Goal: Task Accomplishment & Management: Manage account settings

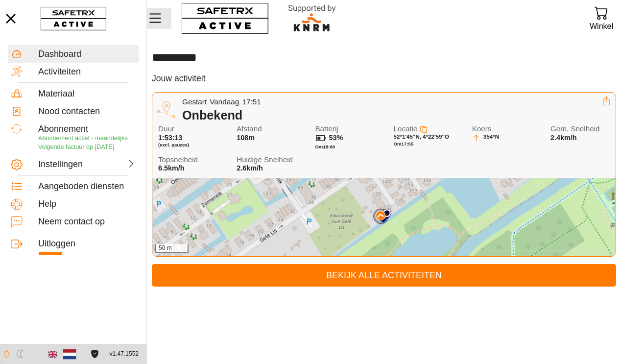
click at [161, 20] on icon "Menu" at bounding box center [155, 18] width 17 height 17
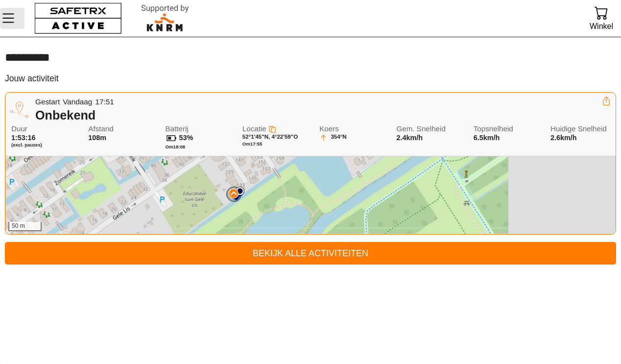
click at [5, 17] on icon "Menu" at bounding box center [8, 18] width 17 height 17
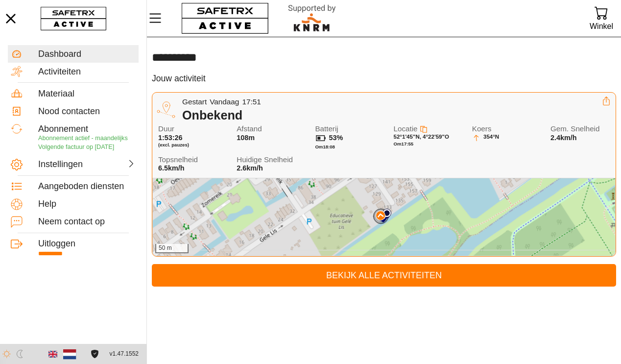
click at [181, 142] on span "(excl. pauzes)" at bounding box center [189, 145] width 63 height 6
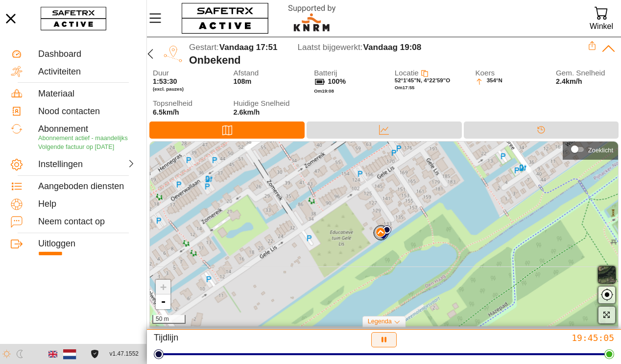
click at [384, 341] on icon "button" at bounding box center [384, 340] width 10 height 10
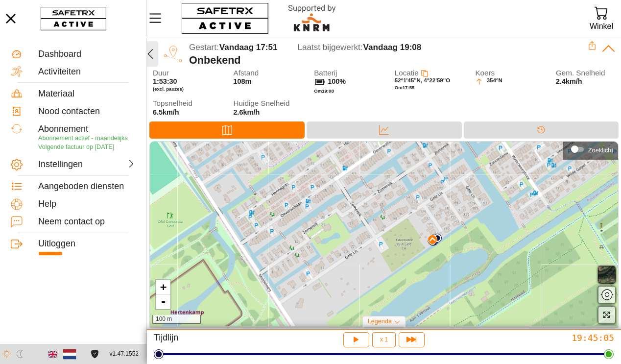
click at [152, 53] on icon "button" at bounding box center [150, 54] width 12 height 12
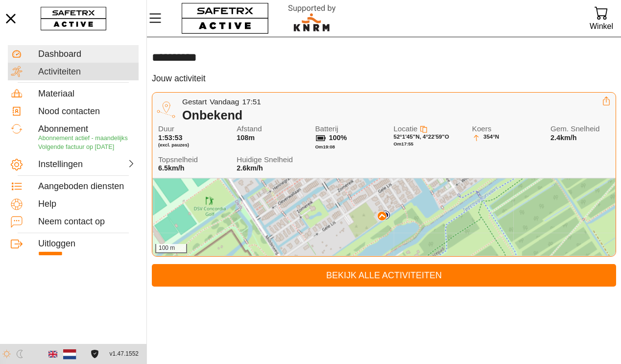
click at [52, 73] on div "Activiteiten" at bounding box center [86, 72] width 97 height 11
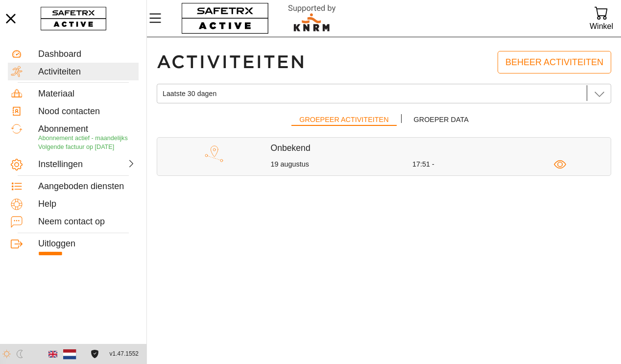
drag, startPoint x: 443, startPoint y: 164, endPoint x: 396, endPoint y: 158, distance: 47.3
click at [443, 164] on div "17:51 -" at bounding box center [483, 164] width 142 height 9
click at [297, 159] on div "19 augustus 17:51 -" at bounding box center [441, 164] width 340 height 12
click at [564, 164] on icon "button" at bounding box center [560, 164] width 12 height 12
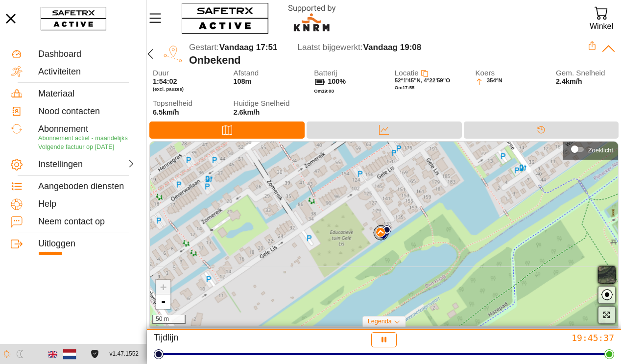
click at [610, 276] on span "button" at bounding box center [607, 275] width 12 height 12
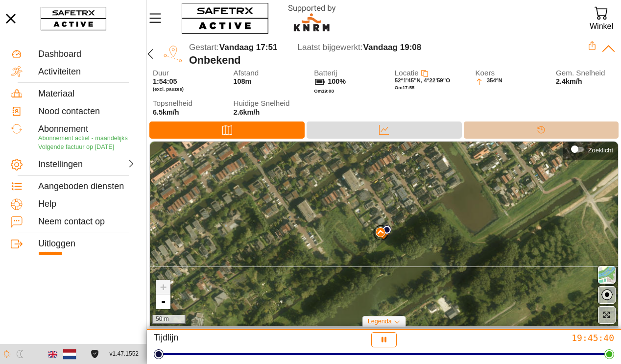
click at [505, 126] on div "Tijdlijn" at bounding box center [541, 129] width 155 height 17
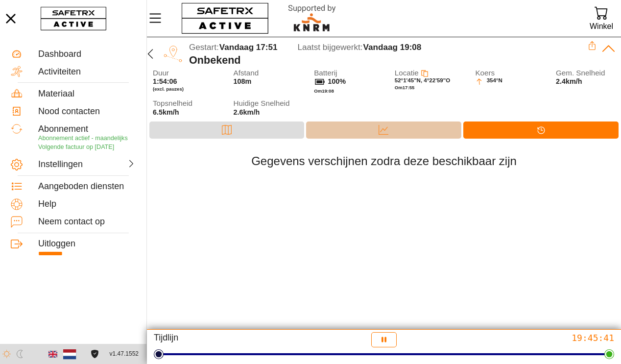
click at [401, 130] on div "Data" at bounding box center [383, 129] width 155 height 17
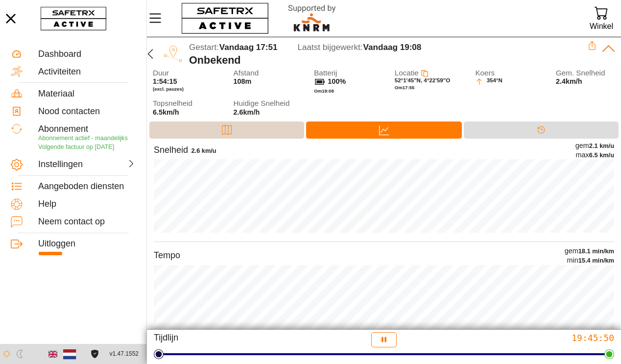
click at [216, 132] on div "Kaart" at bounding box center [226, 129] width 155 height 17
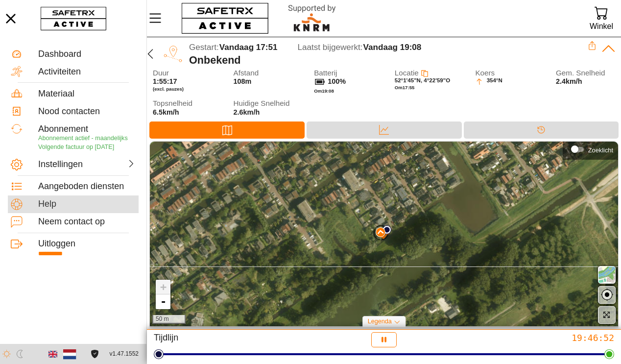
click at [59, 206] on div "Help" at bounding box center [86, 204] width 97 height 11
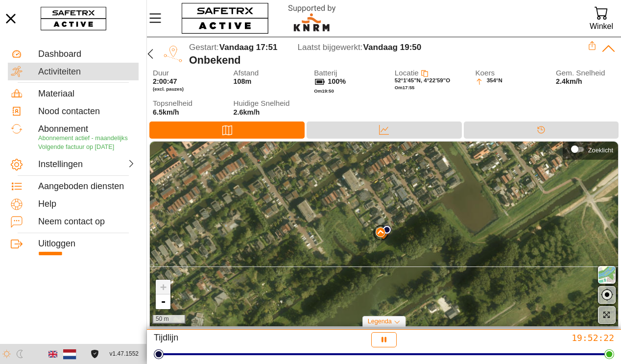
click at [70, 73] on div "Activiteiten" at bounding box center [86, 72] width 97 height 11
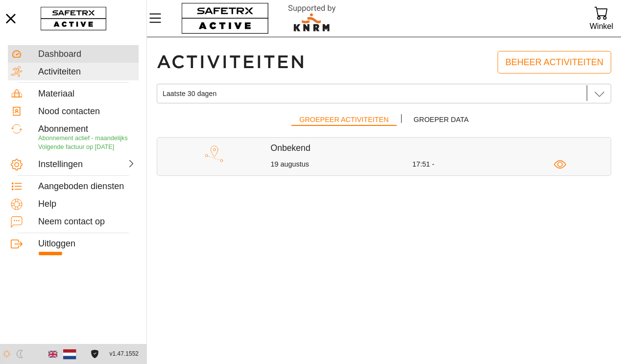
click at [70, 53] on div "Dashboard" at bounding box center [86, 54] width 97 height 11
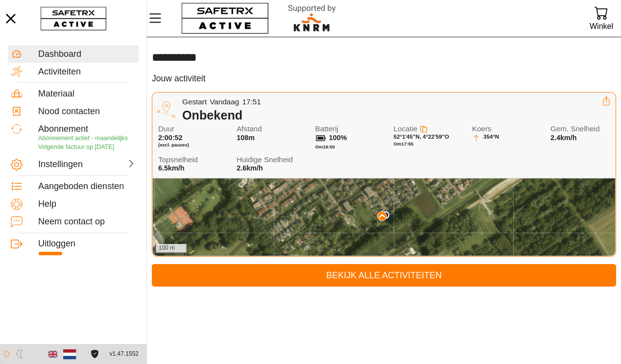
click at [185, 125] on span "Duur" at bounding box center [189, 129] width 63 height 8
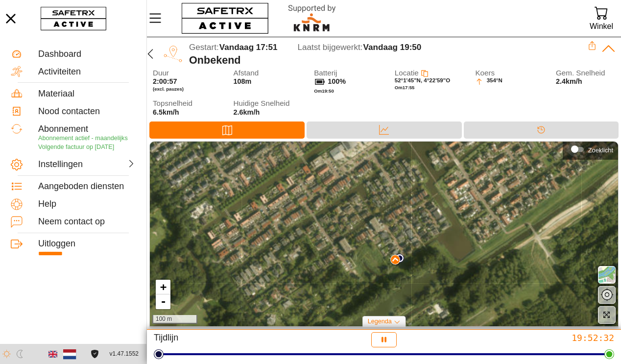
click at [578, 148] on div "Zoeklicht" at bounding box center [574, 148] width 7 height 7
click at [608, 293] on span "button" at bounding box center [607, 295] width 12 height 12
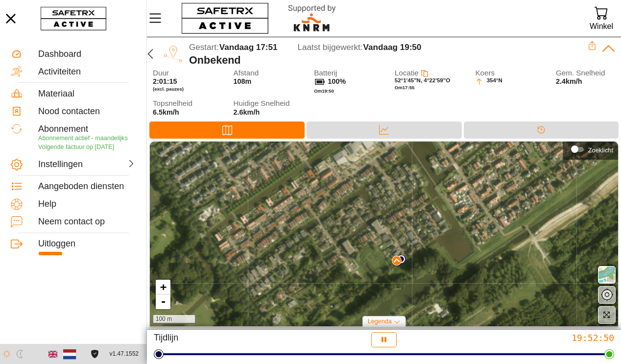
click at [587, 43] on div "Gestart: Vandaag 17:51 Laatst bijgewerkt: Vandaag 19:50" at bounding box center [388, 47] width 399 height 13
click at [591, 46] on icon at bounding box center [592, 45] width 9 height 9
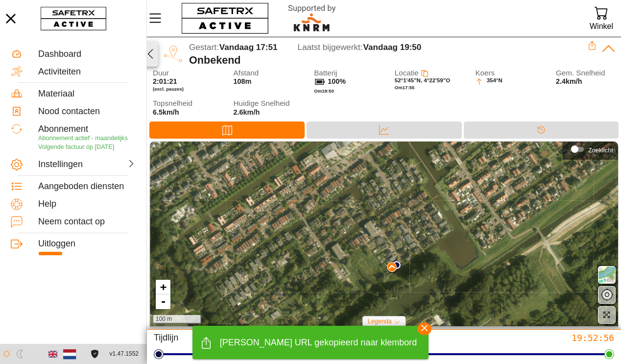
click at [150, 52] on icon "button" at bounding box center [150, 54] width 12 height 12
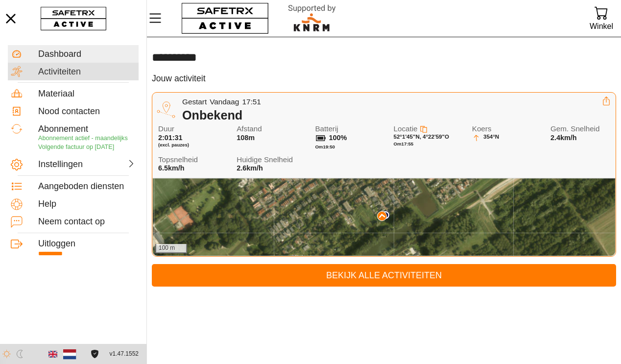
click at [72, 73] on div "Activiteiten" at bounding box center [86, 72] width 97 height 11
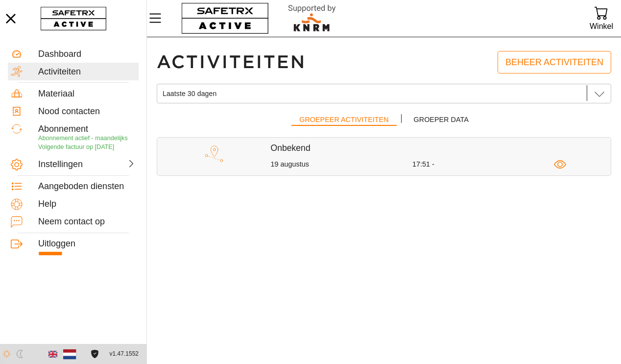
click at [414, 168] on div "17:51 -" at bounding box center [483, 164] width 142 height 9
click at [560, 166] on icon "button" at bounding box center [559, 164] width 5 height 5
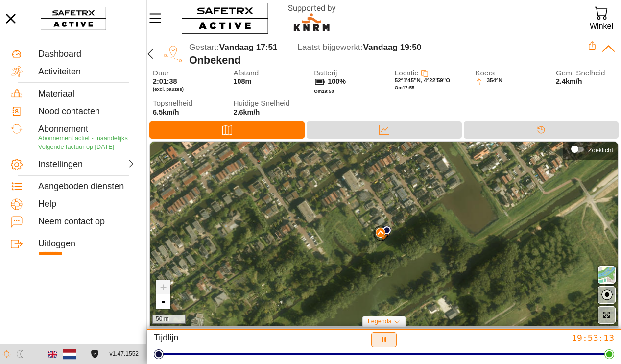
click at [387, 340] on icon "button" at bounding box center [384, 340] width 10 height 10
click at [402, 322] on div "Legenda" at bounding box center [384, 321] width 44 height 11
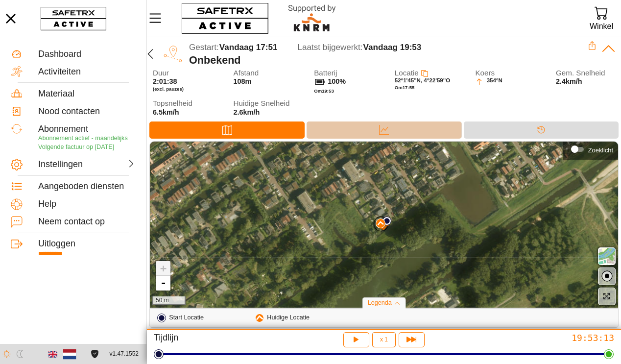
click at [384, 129] on icon at bounding box center [384, 130] width 10 height 10
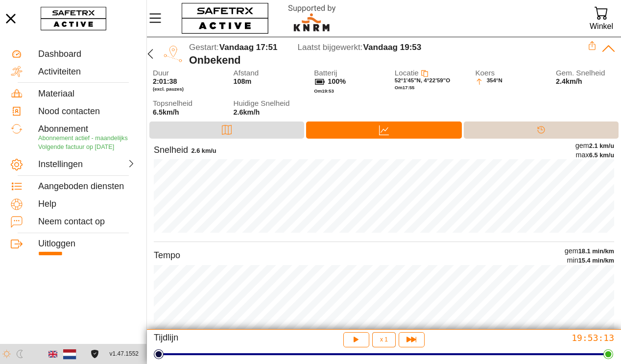
click at [536, 130] on icon at bounding box center [541, 130] width 10 height 10
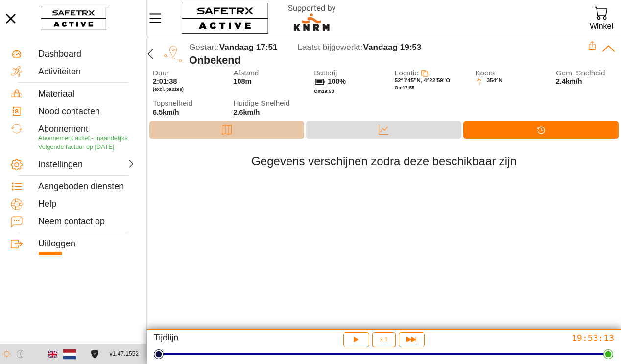
click at [248, 131] on div "Kaart" at bounding box center [226, 129] width 155 height 17
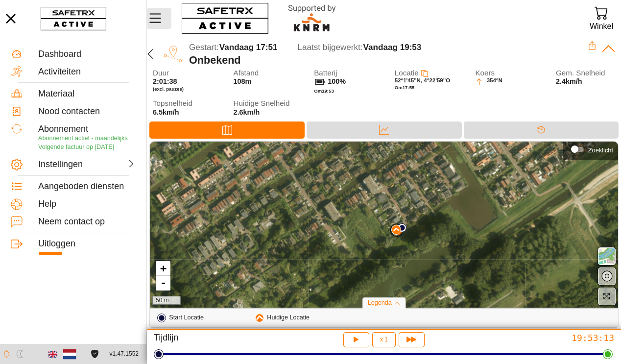
click at [154, 25] on icon "Menu" at bounding box center [155, 18] width 17 height 17
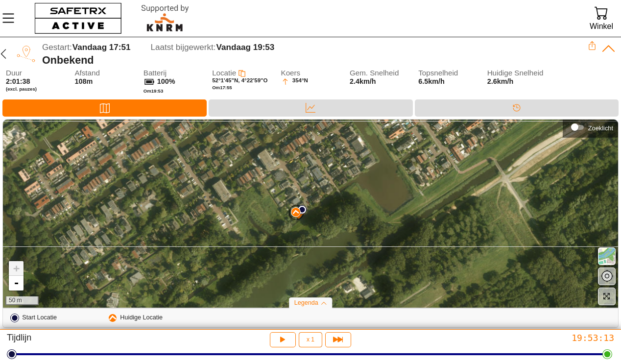
click at [6, 19] on icon "Menu" at bounding box center [8, 18] width 17 height 17
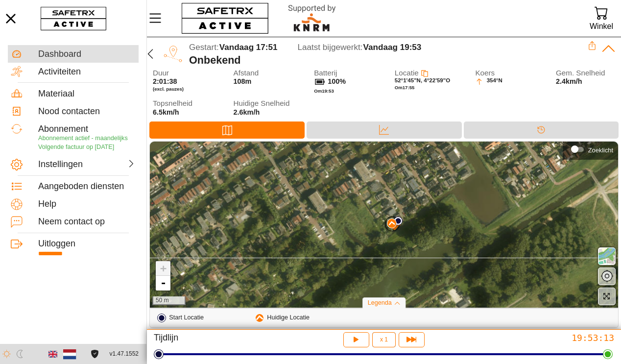
click at [67, 57] on div "Dashboard" at bounding box center [86, 54] width 97 height 11
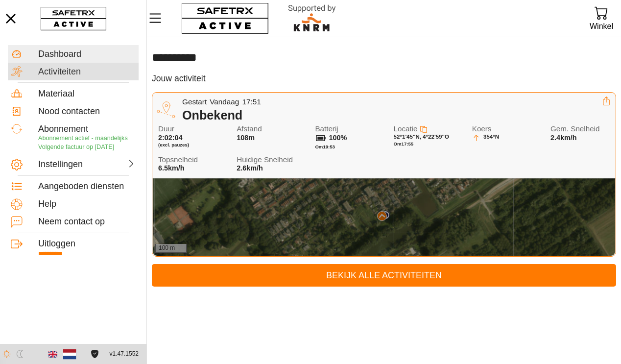
click at [85, 73] on div "Activiteiten" at bounding box center [86, 72] width 97 height 11
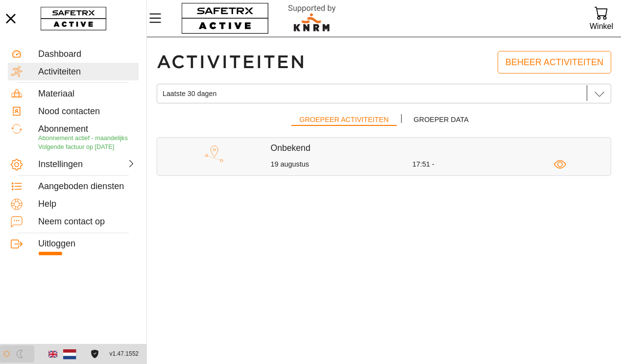
click at [21, 354] on img "button" at bounding box center [20, 354] width 8 height 8
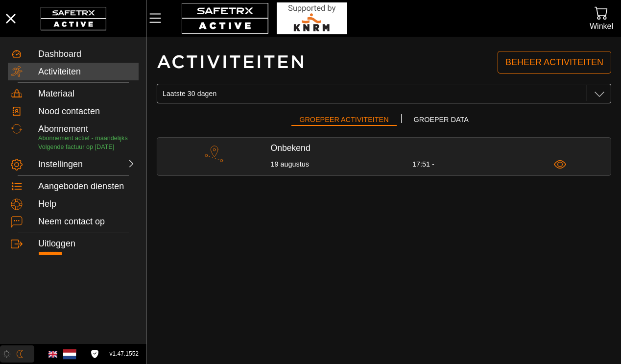
click at [8, 352] on img "button" at bounding box center [6, 354] width 8 height 8
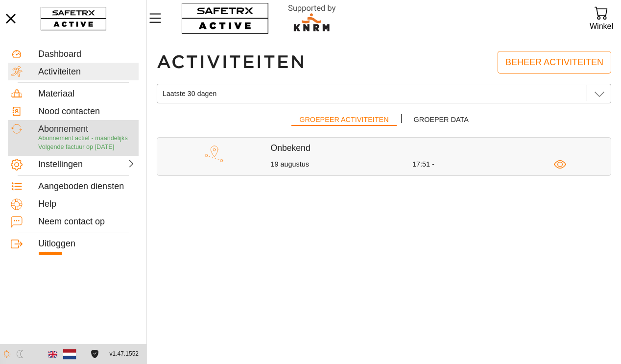
click at [76, 136] on span "Abonnement actief - maandelijks" at bounding box center [83, 138] width 90 height 7
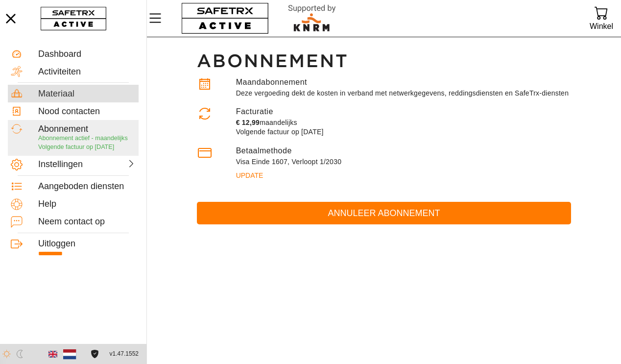
click at [66, 98] on div "Materiaal" at bounding box center [86, 94] width 97 height 11
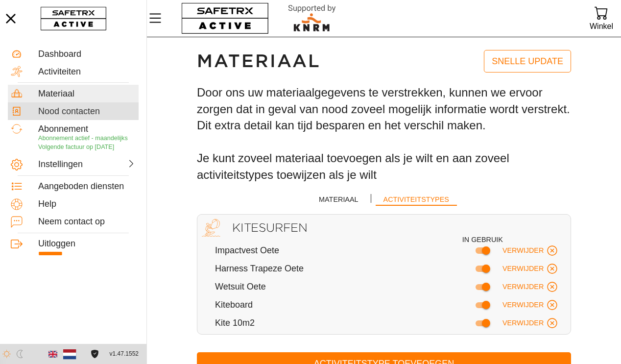
click at [71, 213] on div "Nood contacten" at bounding box center [73, 222] width 131 height 18
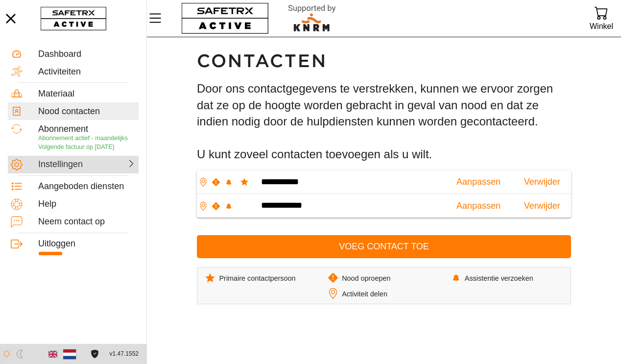
click at [78, 166] on div "Instellingen" at bounding box center [61, 164] width 47 height 11
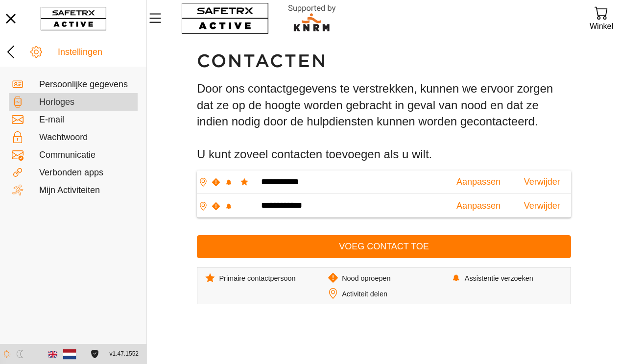
click at [73, 101] on div "Horloges" at bounding box center [87, 102] width 96 height 11
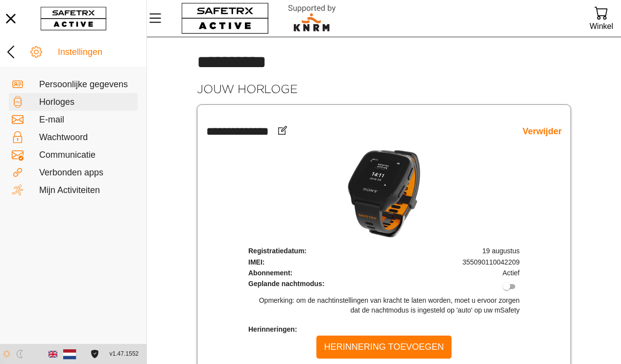
scroll to position [21, 0]
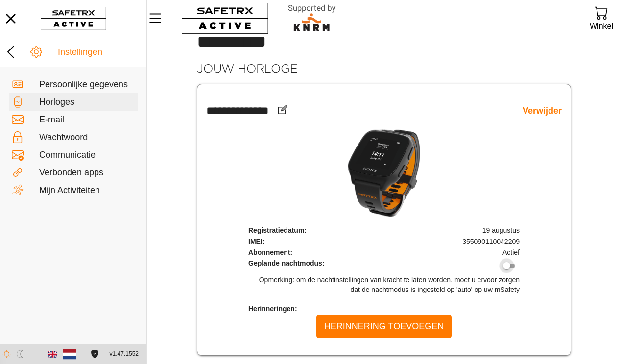
click at [510, 265] on div at bounding box center [506, 265] width 7 height 7
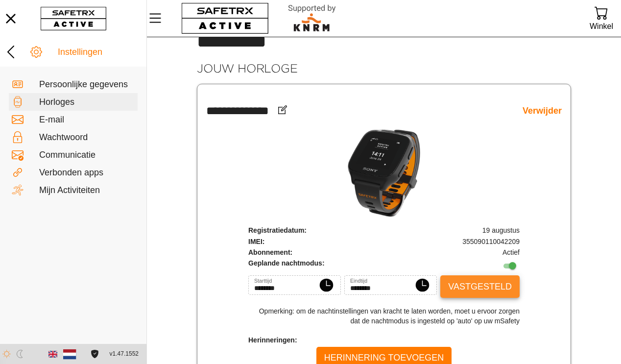
click at [492, 286] on span "Vastgesteld" at bounding box center [480, 286] width 64 height 15
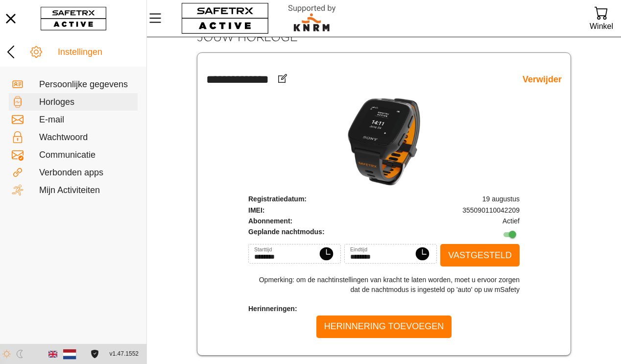
scroll to position [35, 0]
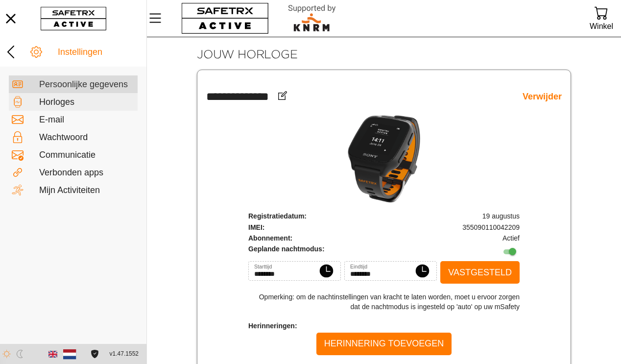
click at [72, 85] on div "Persoonlijke gegevens" at bounding box center [87, 84] width 96 height 11
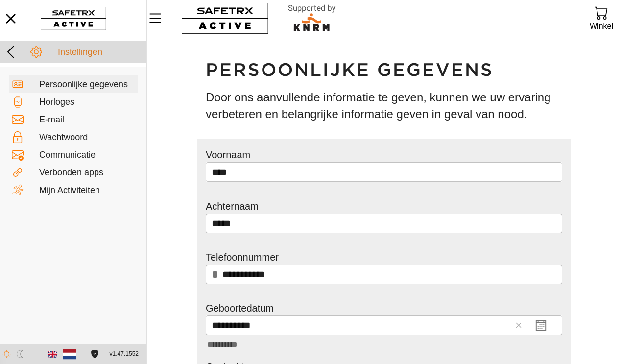
click at [17, 50] on icon at bounding box center [11, 52] width 16 height 16
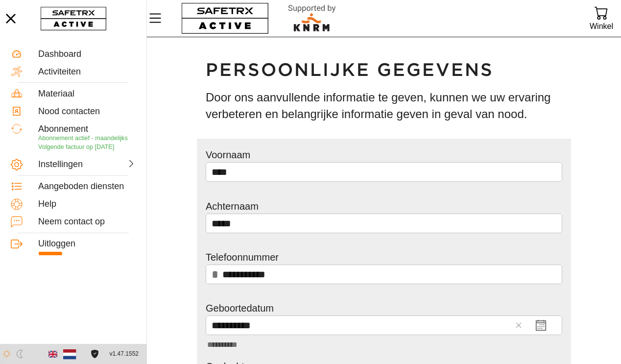
click at [9, 17] on icon "button" at bounding box center [10, 18] width 9 height 9
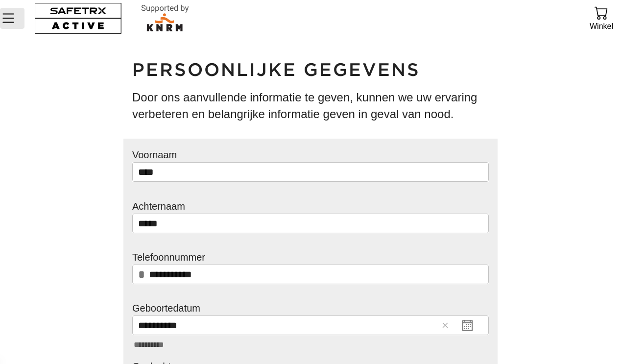
click at [9, 17] on icon "Menu" at bounding box center [8, 18] width 17 height 17
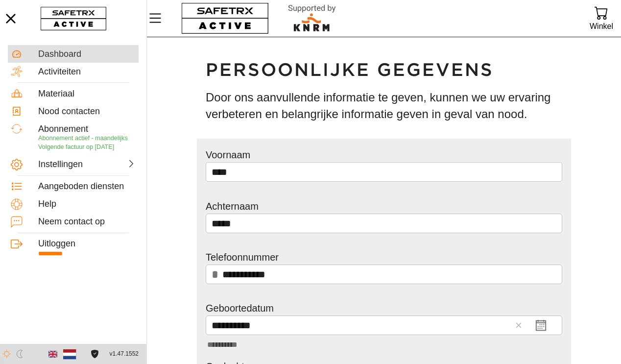
click at [64, 49] on div "Dashboard" at bounding box center [86, 54] width 97 height 11
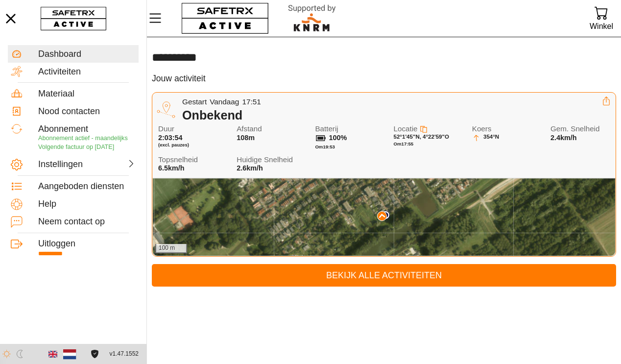
click at [399, 98] on div "Gestart Vandaag 17:51" at bounding box center [392, 101] width 420 height 11
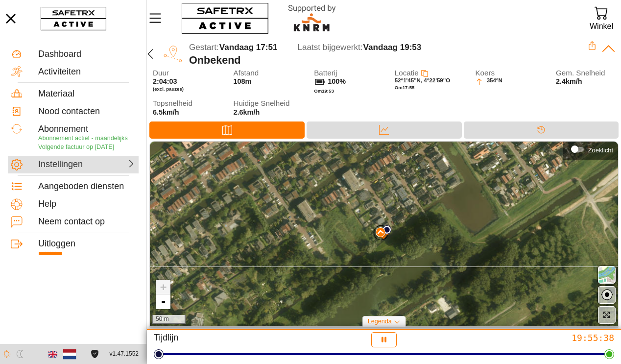
click at [86, 168] on div "Instellingen" at bounding box center [73, 165] width 131 height 18
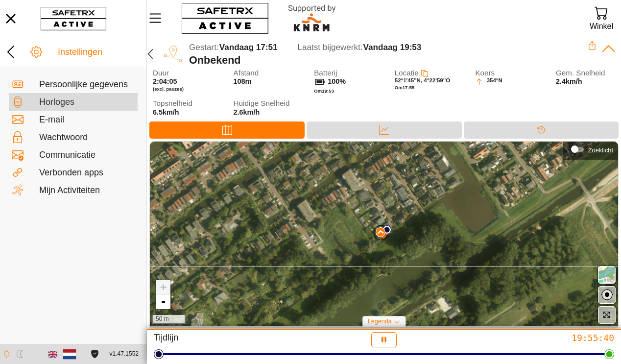
click at [80, 102] on div "Horloges" at bounding box center [87, 102] width 96 height 11
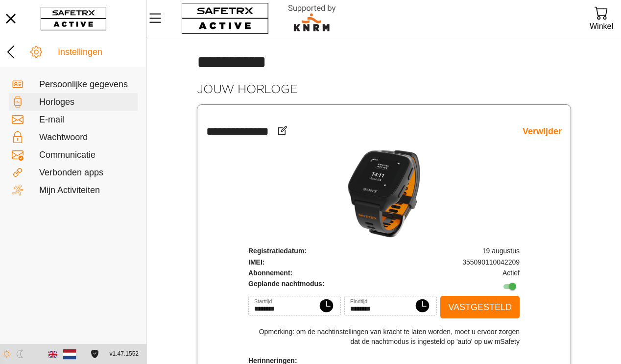
scroll to position [52, 0]
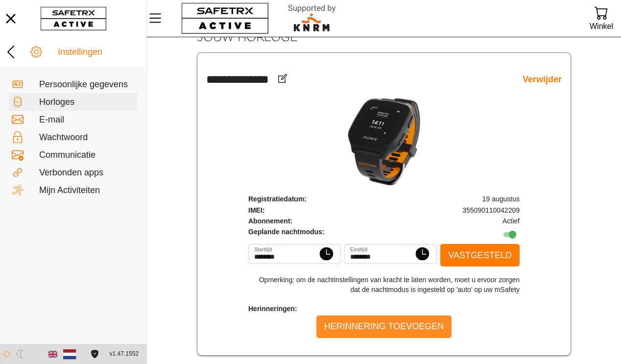
click at [354, 320] on span "Herinnering toevoegen" at bounding box center [384, 326] width 120 height 15
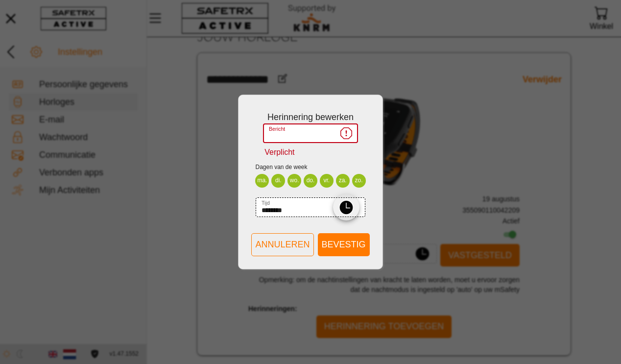
click at [347, 210] on img "button" at bounding box center [346, 207] width 15 height 15
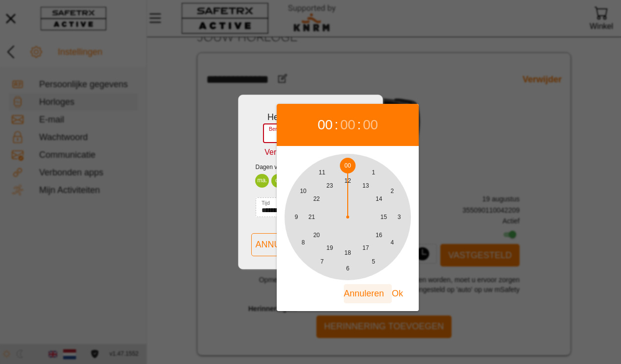
click at [364, 287] on span "Annuleren" at bounding box center [364, 293] width 40 height 15
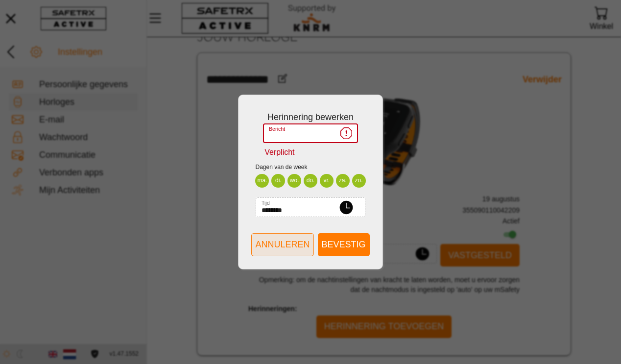
click at [298, 245] on span "Annuleren" at bounding box center [282, 244] width 54 height 15
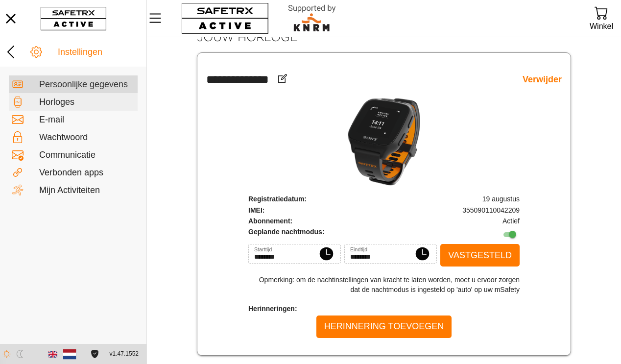
click at [81, 85] on div "Persoonlijke gegevens" at bounding box center [87, 84] width 96 height 11
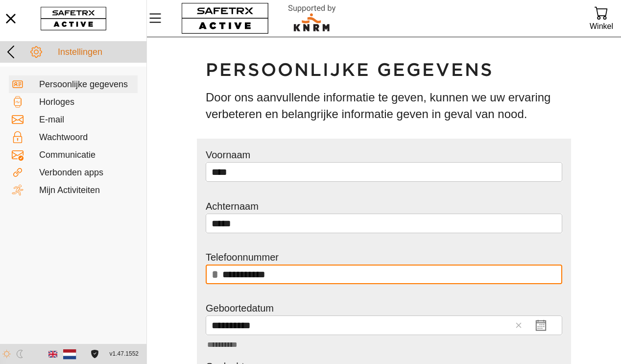
click at [9, 52] on icon at bounding box center [11, 52] width 16 height 16
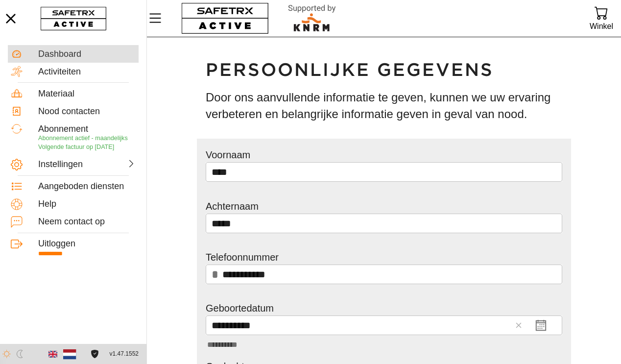
click at [62, 54] on div "Dashboard" at bounding box center [86, 54] width 97 height 11
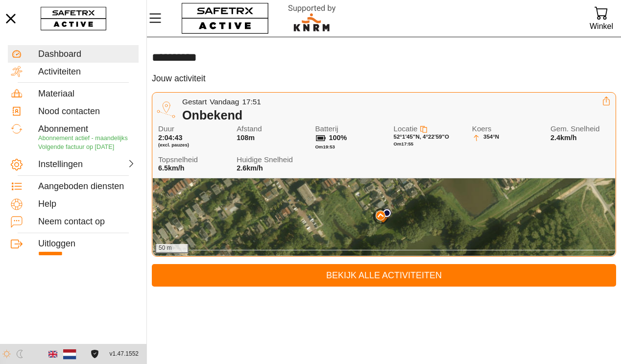
drag, startPoint x: 344, startPoint y: 211, endPoint x: 339, endPoint y: 206, distance: 6.9
click at [341, 208] on div "50 m" at bounding box center [384, 216] width 462 height 77
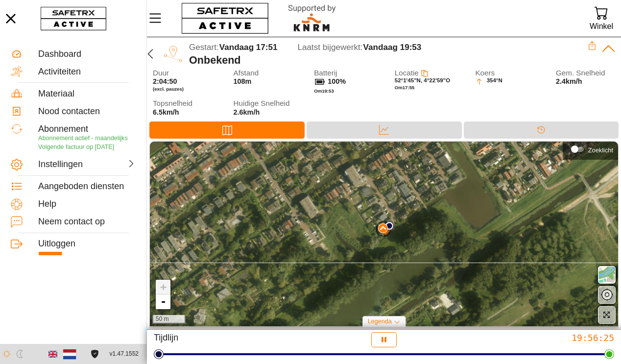
click at [341, 204] on div "+ - 50 m" at bounding box center [384, 234] width 468 height 185
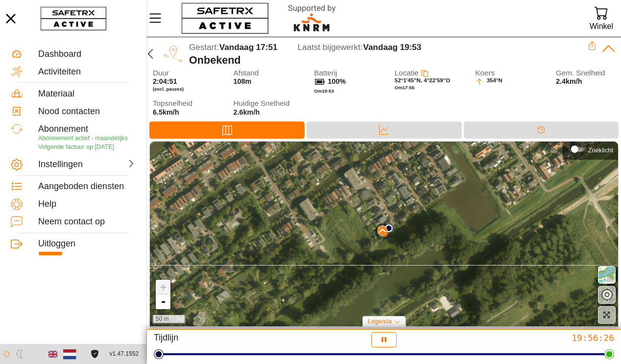
click at [341, 204] on div "+ - 50 m" at bounding box center [384, 234] width 468 height 185
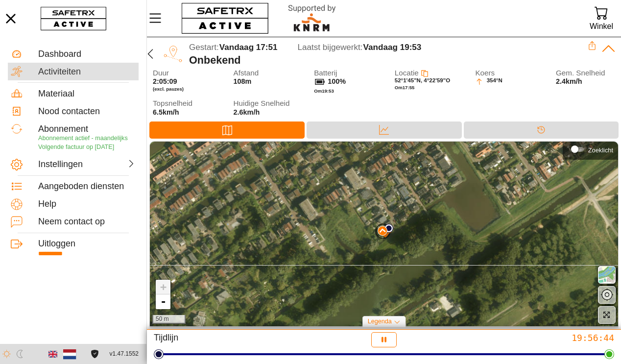
click at [59, 70] on div "Activiteiten" at bounding box center [86, 72] width 97 height 11
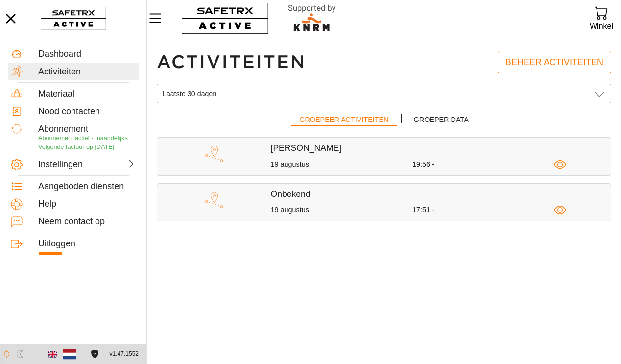
drag, startPoint x: 270, startPoint y: 155, endPoint x: 290, endPoint y: 155, distance: 19.6
click at [271, 155] on div "Anders 19 augustus 19:56 -" at bounding box center [441, 156] width 340 height 27
click at [601, 93] on icon at bounding box center [600, 94] width 12 height 12
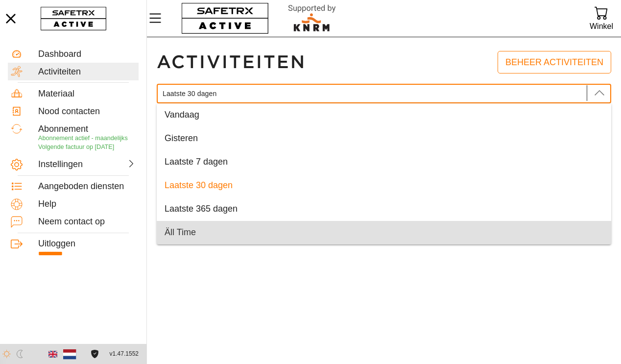
click at [249, 236] on div "Äll Time" at bounding box center [384, 232] width 439 height 11
type input "Äll Time"
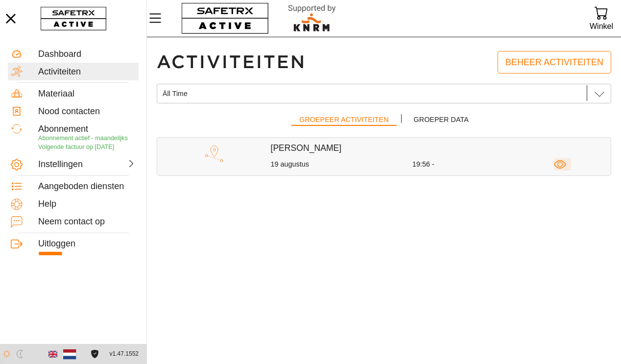
click at [560, 166] on icon "button" at bounding box center [560, 164] width 12 height 12
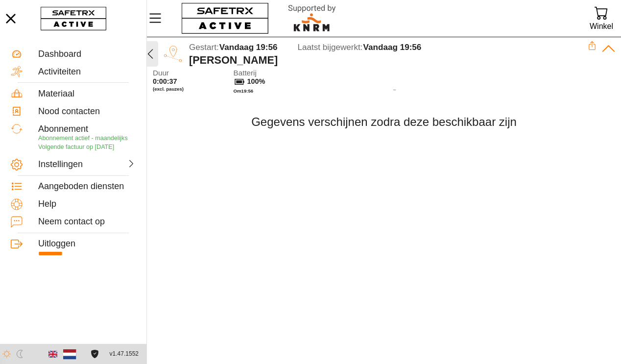
click at [153, 54] on icon "button" at bounding box center [150, 54] width 12 height 12
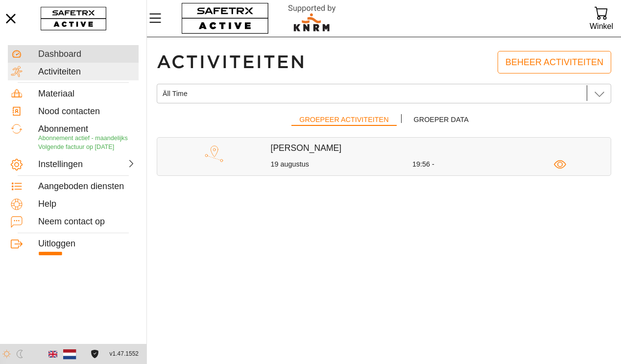
click at [76, 56] on div "Dashboard" at bounding box center [86, 54] width 97 height 11
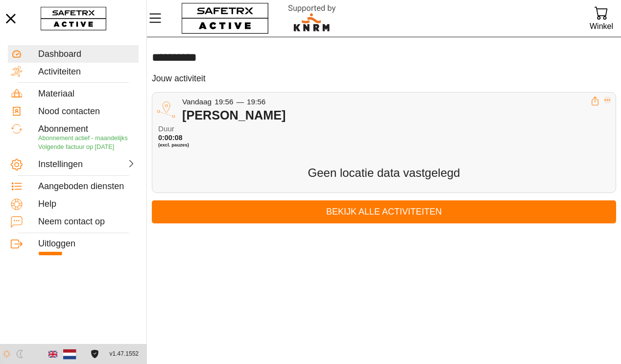
click at [609, 100] on icon "Uitklappen" at bounding box center [607, 99] width 7 height 7
click at [583, 136] on div "Verwijder activiteit" at bounding box center [566, 138] width 72 height 11
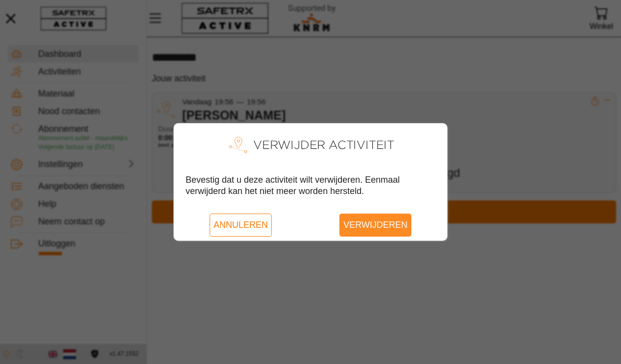
click at [388, 230] on span "Verwijderen" at bounding box center [375, 225] width 64 height 23
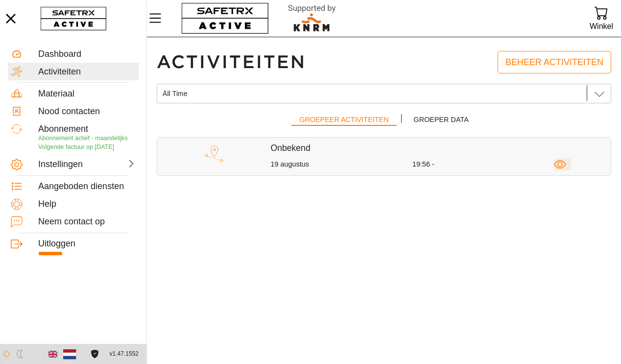
click at [558, 162] on icon "button" at bounding box center [559, 164] width 5 height 5
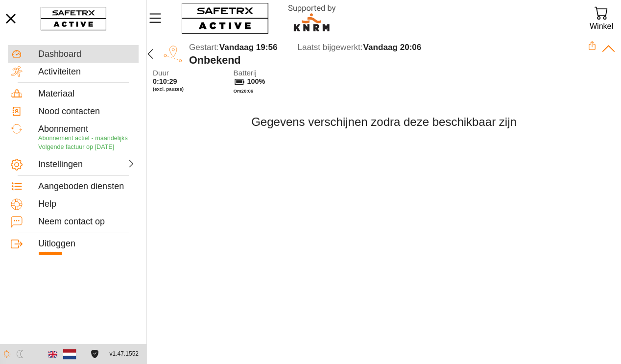
click at [69, 56] on div "Dashboard" at bounding box center [86, 54] width 97 height 11
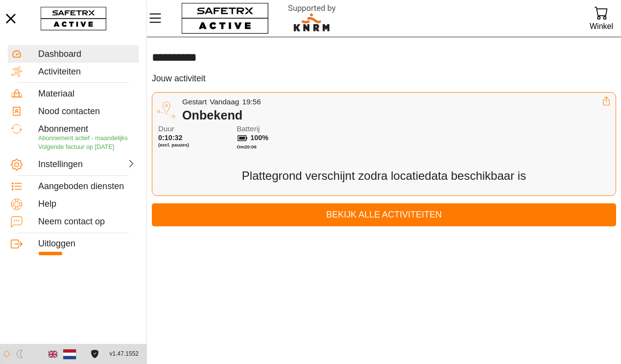
click at [173, 132] on span "Duur" at bounding box center [189, 129] width 63 height 8
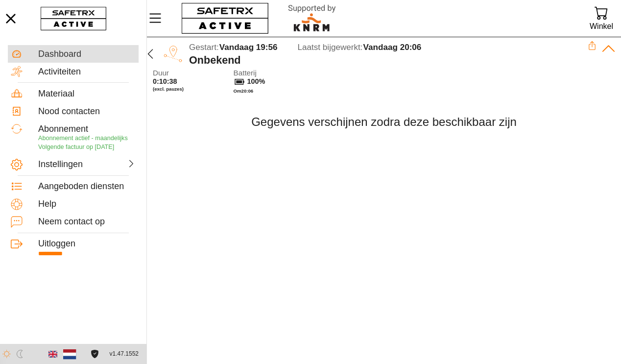
click at [54, 50] on div "Dashboard" at bounding box center [86, 54] width 97 height 11
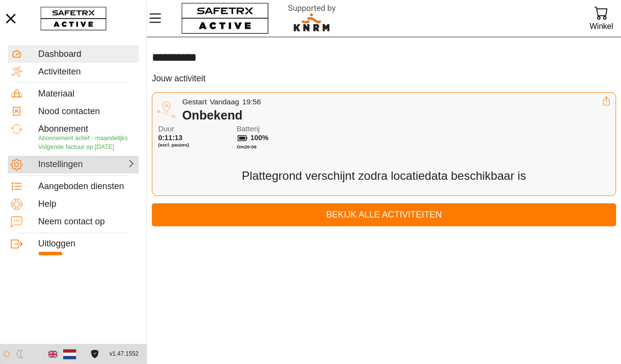
click at [82, 168] on div "Instellingen" at bounding box center [61, 164] width 47 height 11
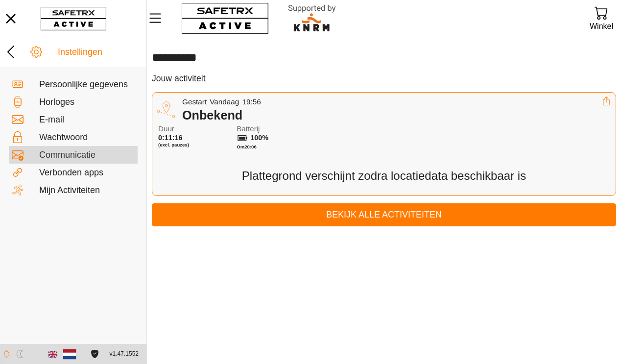
click at [81, 158] on div "Communicatie" at bounding box center [87, 155] width 96 height 11
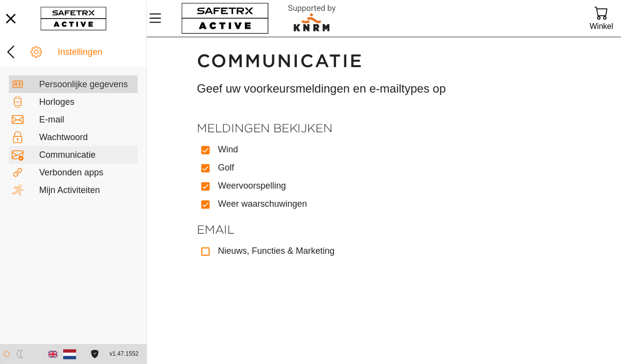
click at [79, 88] on div "Persoonlijke gegevens" at bounding box center [87, 84] width 96 height 11
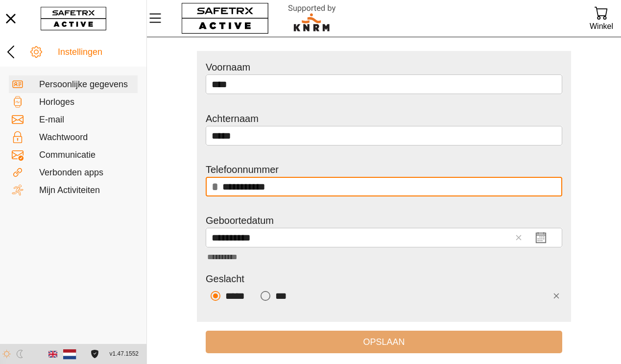
scroll to position [104, 0]
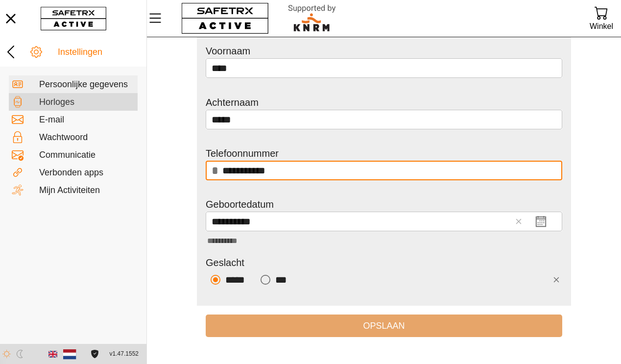
click at [65, 100] on div "Horloges" at bounding box center [87, 102] width 96 height 11
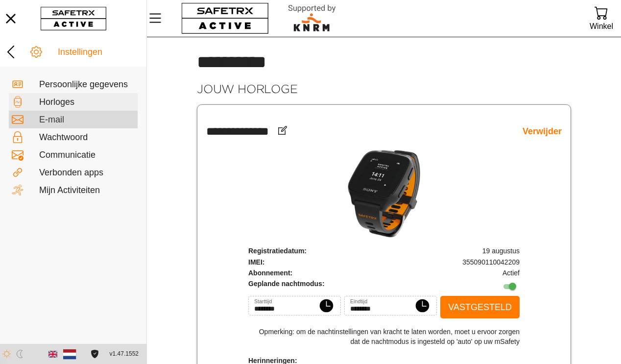
click at [66, 119] on div "E-mail" at bounding box center [87, 120] width 96 height 11
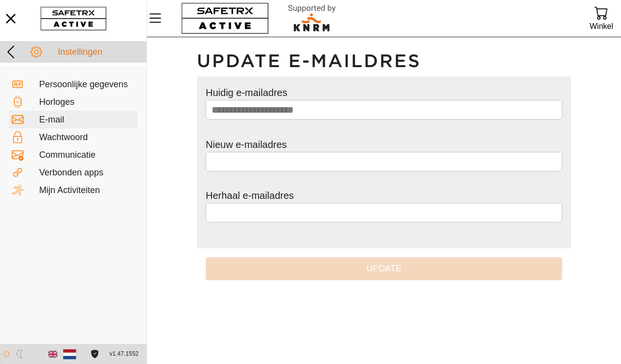
click at [12, 52] on icon at bounding box center [11, 52] width 16 height 16
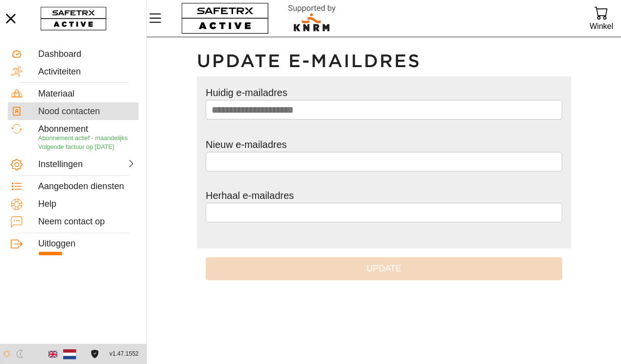
click at [74, 111] on div "Nood contacten" at bounding box center [86, 111] width 97 height 11
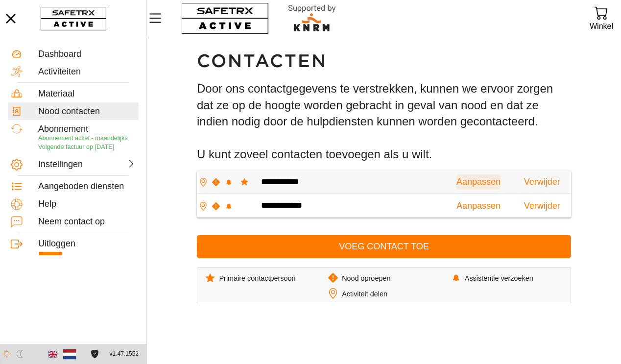
click at [457, 181] on span "Aanpassen" at bounding box center [479, 181] width 44 height 15
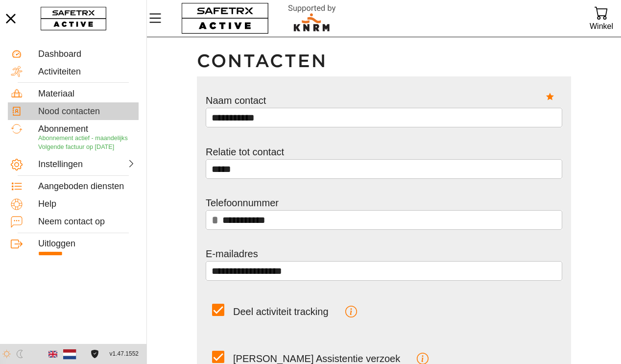
click at [85, 114] on div "Nood contacten" at bounding box center [86, 111] width 97 height 11
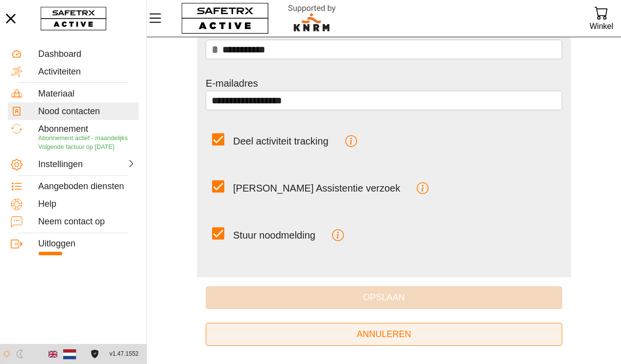
click at [378, 329] on span "Annuleren" at bounding box center [384, 334] width 54 height 15
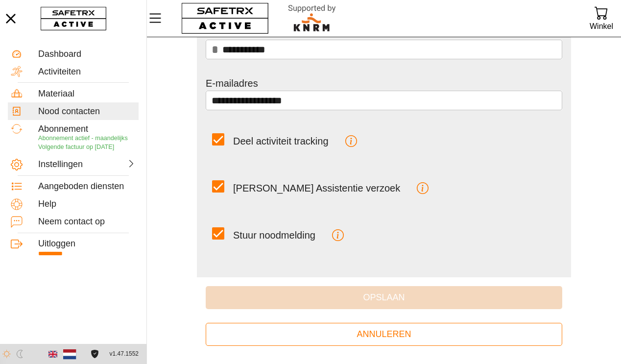
scroll to position [0, 0]
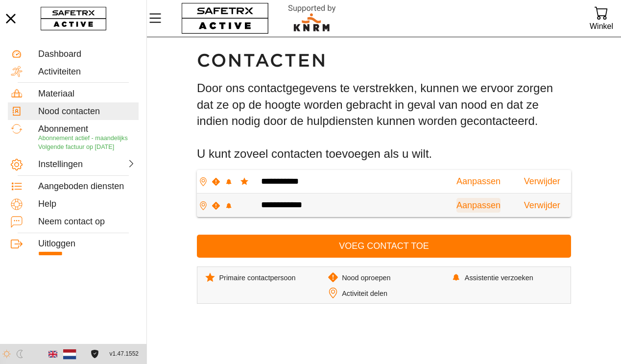
click at [457, 207] on span "Aanpassen" at bounding box center [479, 205] width 44 height 15
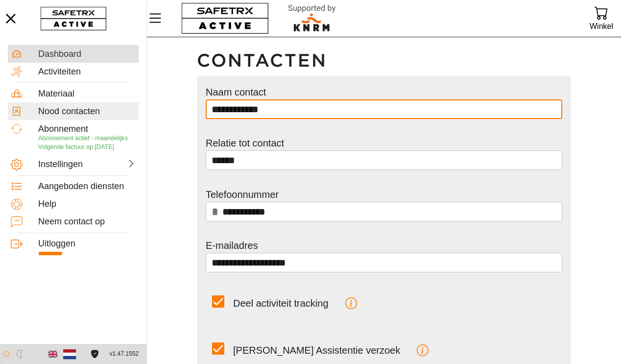
click at [34, 56] on div at bounding box center [24, 54] width 27 height 12
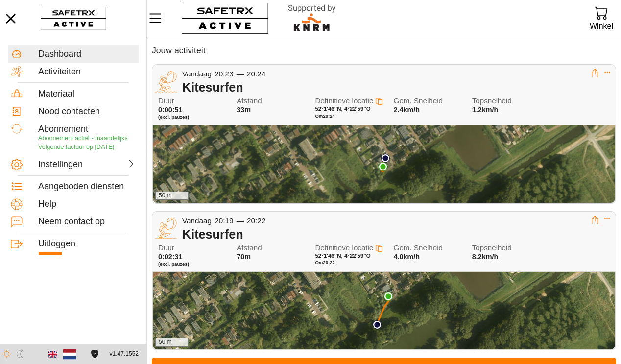
scroll to position [50, 0]
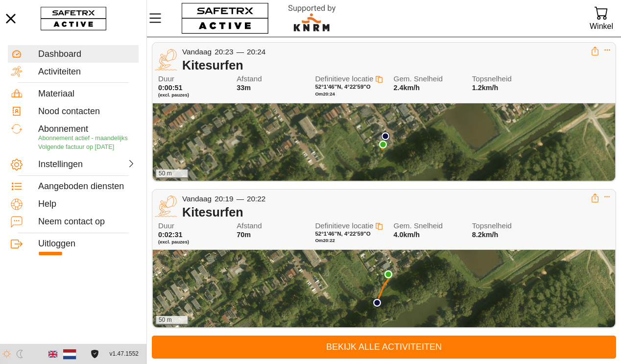
click at [322, 136] on div "50 m" at bounding box center [384, 141] width 462 height 77
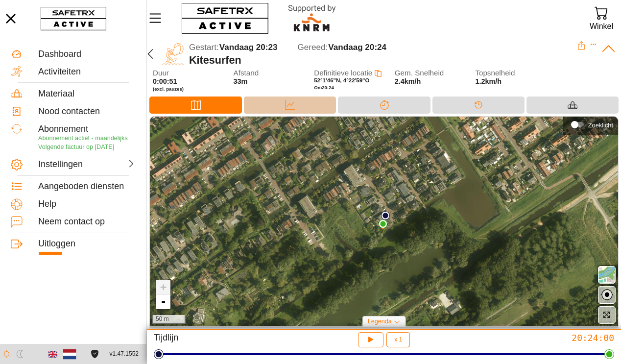
click at [294, 113] on div "Data" at bounding box center [290, 104] width 92 height 17
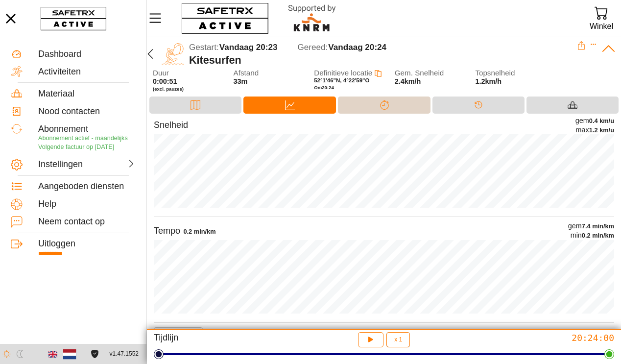
click at [386, 106] on icon at bounding box center [385, 105] width 10 height 10
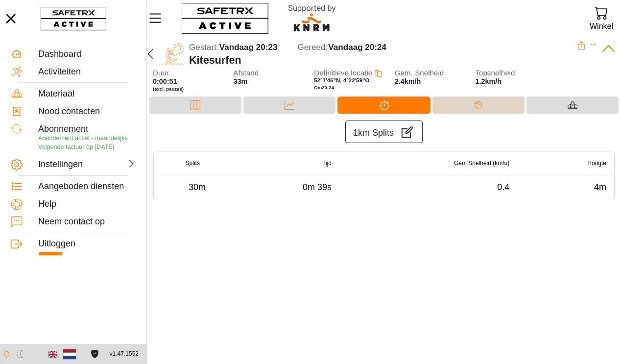
click at [476, 104] on icon at bounding box center [479, 105] width 10 height 10
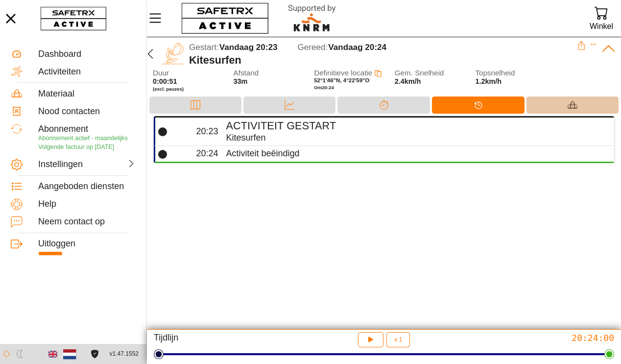
click at [579, 107] on div "Materiaal" at bounding box center [573, 104] width 20 height 15
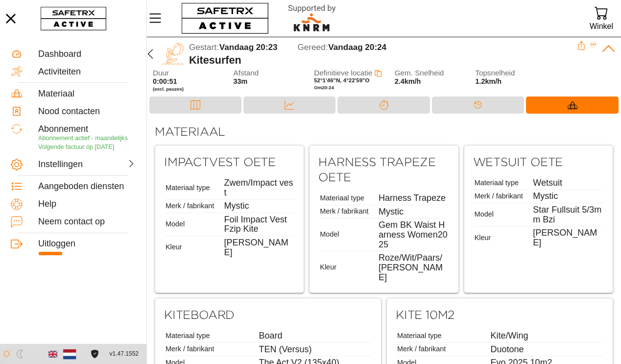
click at [594, 46] on icon "Uitklappen" at bounding box center [593, 44] width 7 height 7
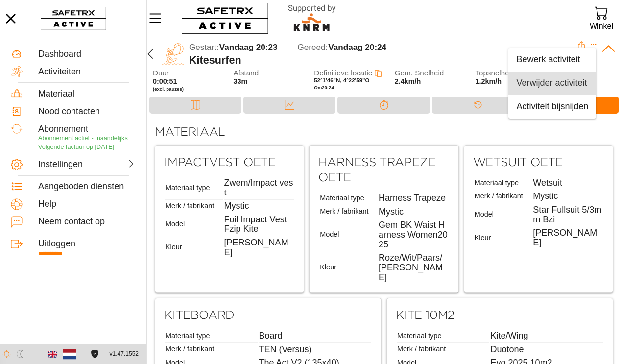
click at [578, 84] on div "Verwijder activiteit" at bounding box center [552, 83] width 72 height 11
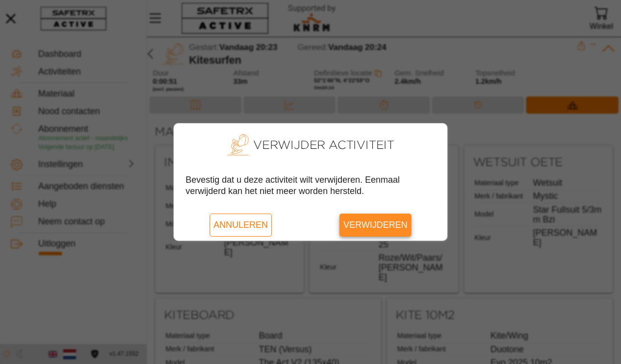
click at [397, 225] on span "Verwijderen" at bounding box center [375, 225] width 64 height 23
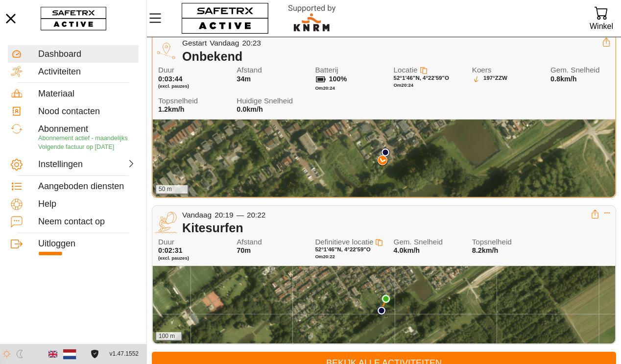
scroll to position [75, 0]
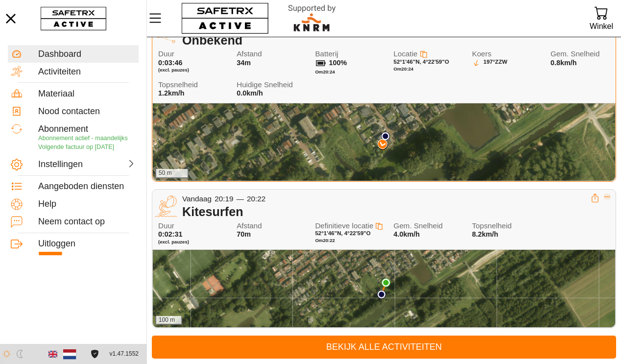
click at [608, 196] on icon "Uitklappen" at bounding box center [607, 196] width 7 height 7
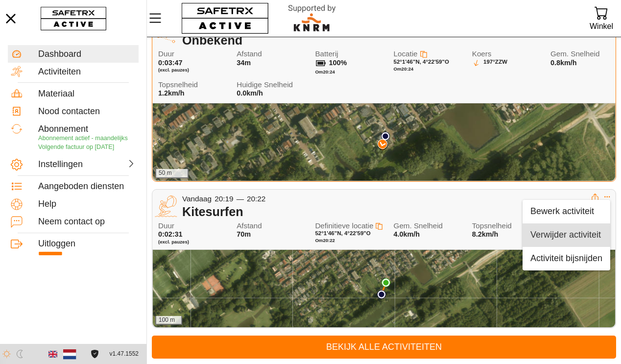
click at [587, 232] on div "Verwijder activiteit" at bounding box center [566, 235] width 72 height 11
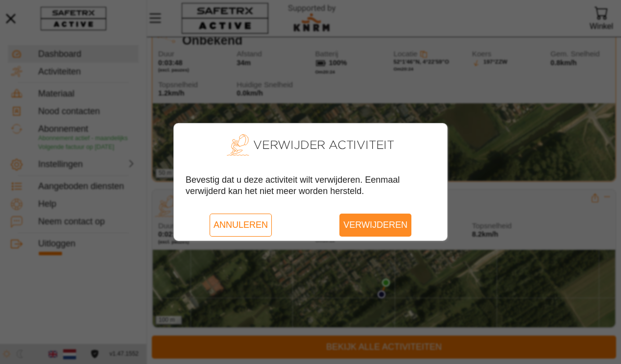
click at [379, 228] on span "Verwijderen" at bounding box center [375, 225] width 64 height 23
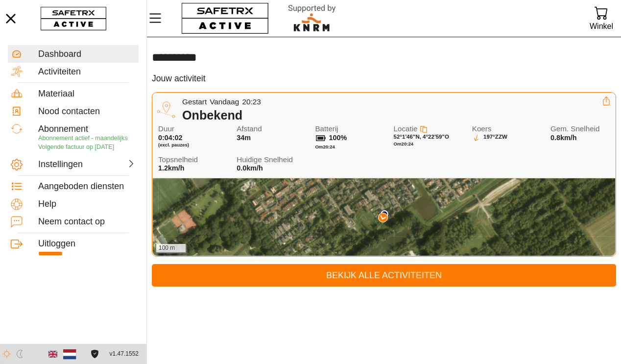
click at [586, 105] on div "Gestart Vandaag 20:23" at bounding box center [392, 101] width 420 height 11
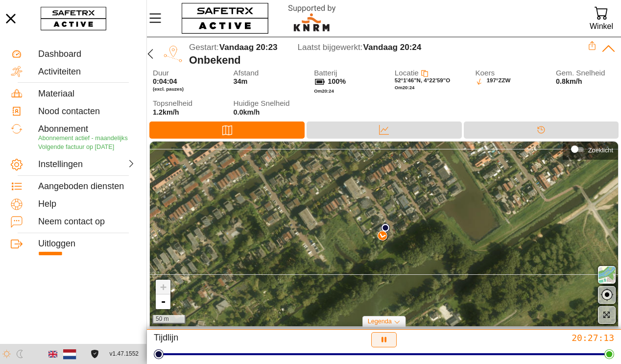
click at [383, 340] on icon "button" at bounding box center [384, 340] width 5 height 6
click at [150, 53] on icon "button" at bounding box center [150, 54] width 12 height 12
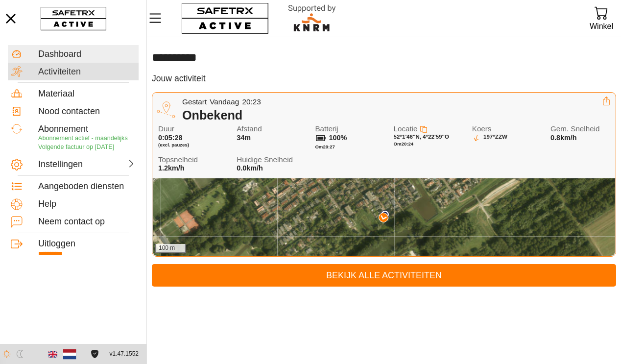
click at [78, 73] on div "Activiteiten" at bounding box center [86, 72] width 97 height 11
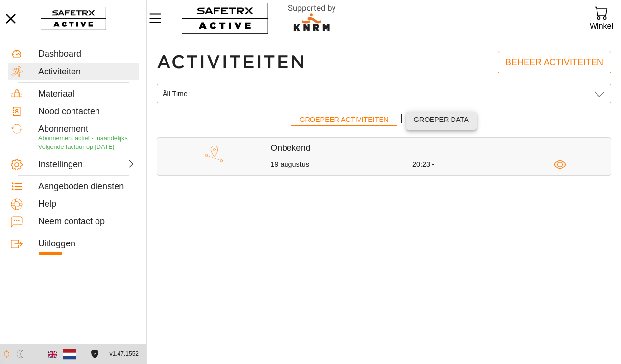
click at [440, 117] on span "Groeper data" at bounding box center [441, 120] width 55 height 12
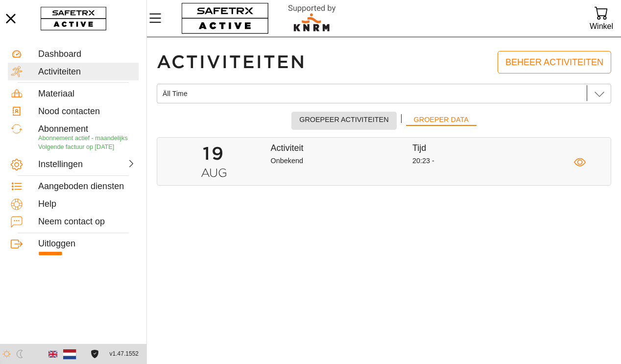
click at [338, 116] on span "Groepeer activiteiten" at bounding box center [343, 120] width 89 height 12
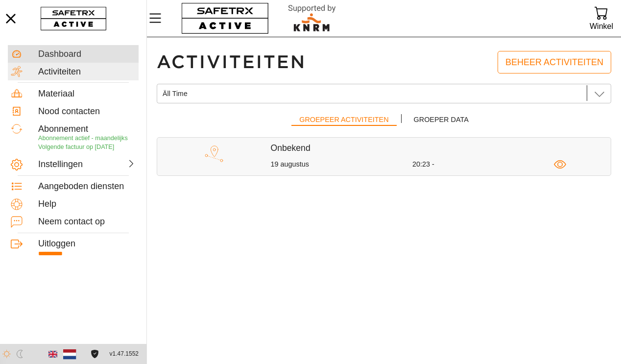
click at [64, 54] on div "Dashboard" at bounding box center [86, 54] width 97 height 11
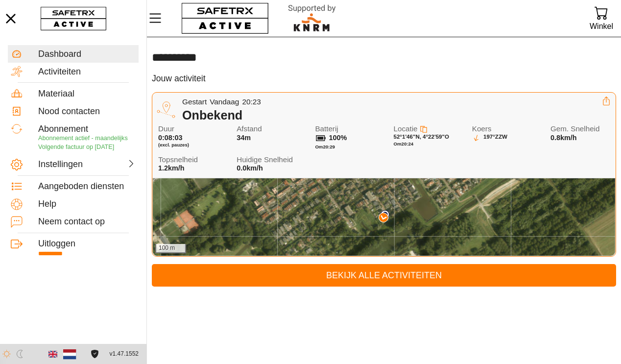
click at [594, 102] on div "Gestart Vandaag 20:23" at bounding box center [392, 101] width 420 height 11
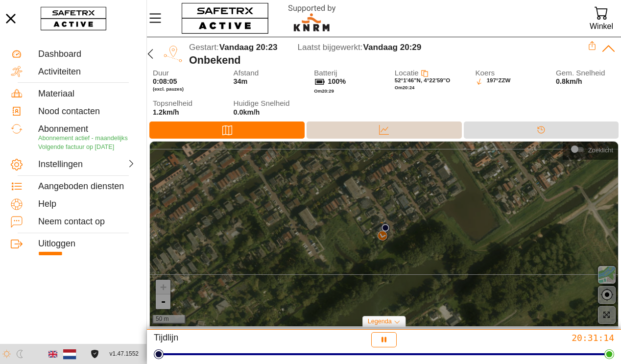
click at [421, 137] on div "Data" at bounding box center [384, 129] width 155 height 17
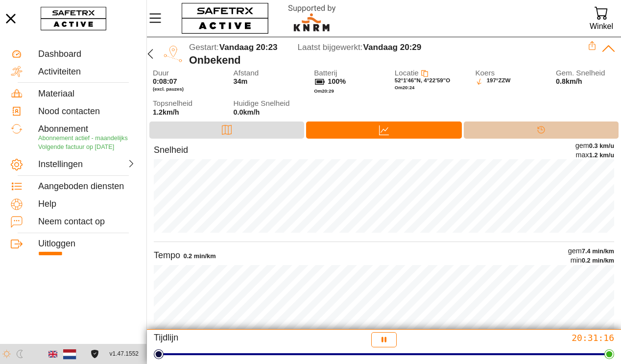
click at [519, 132] on div "Tijdlijn" at bounding box center [541, 129] width 155 height 17
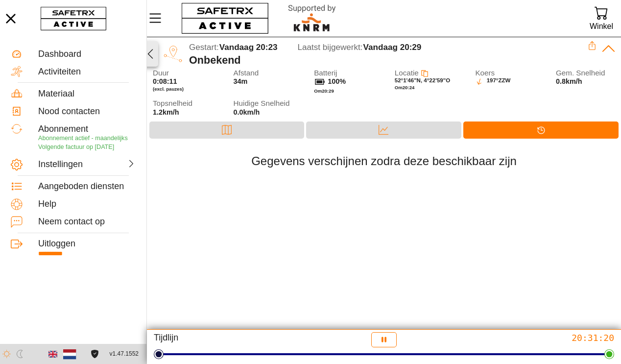
click at [152, 55] on icon "button" at bounding box center [150, 54] width 12 height 12
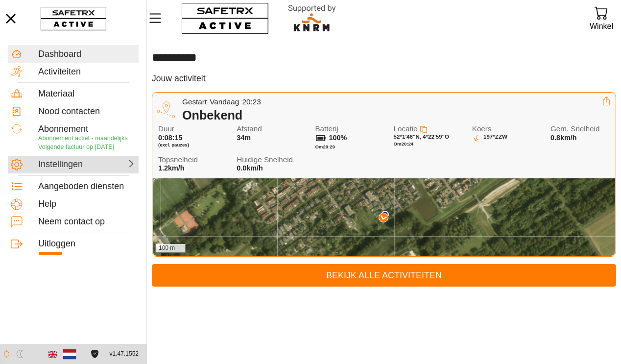
click at [73, 164] on div "Instellingen" at bounding box center [61, 164] width 47 height 11
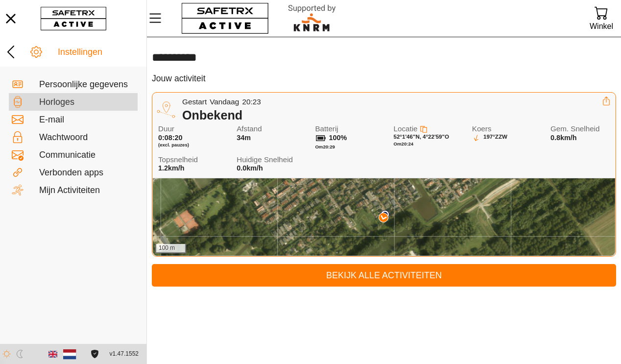
click at [54, 107] on div "Horloges" at bounding box center [87, 102] width 96 height 11
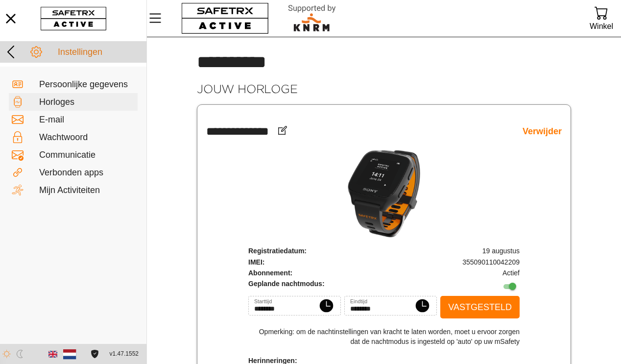
click at [12, 49] on icon at bounding box center [11, 52] width 16 height 16
